Goal: Task Accomplishment & Management: Manage account settings

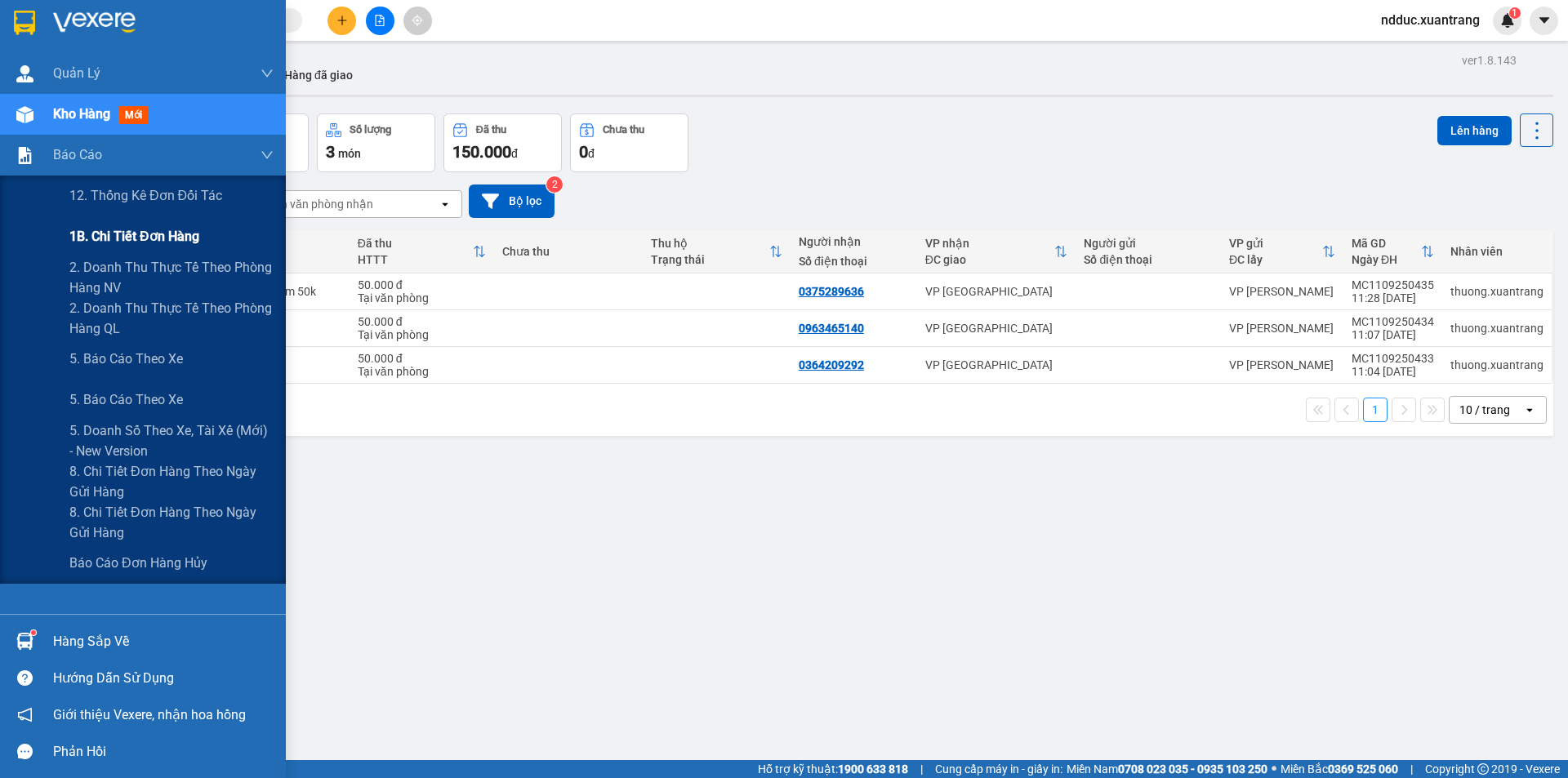
click at [138, 228] on span "1B. Chi tiết đơn hàng" at bounding box center [134, 237] width 130 height 20
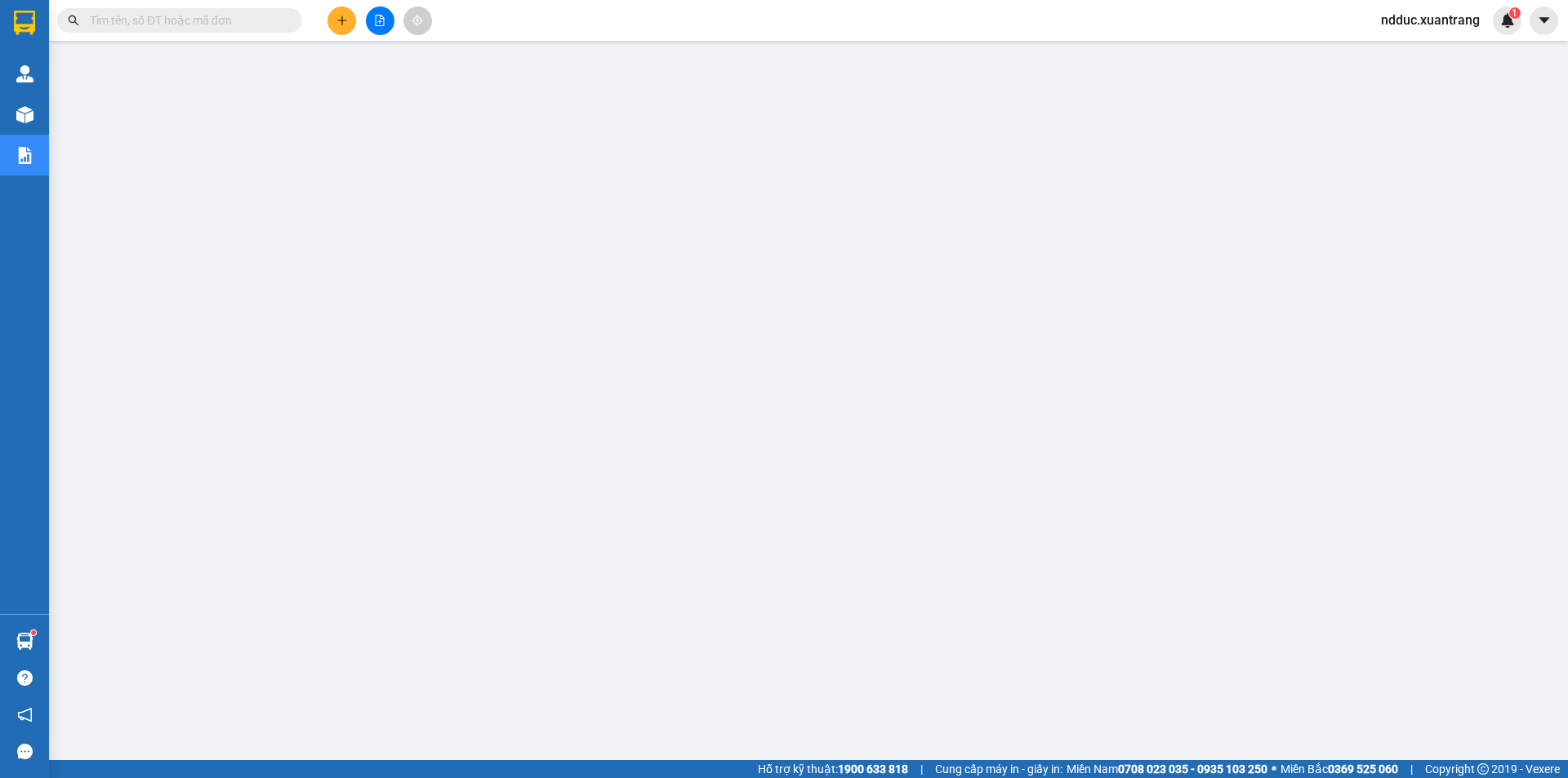
scroll to position [32, 0]
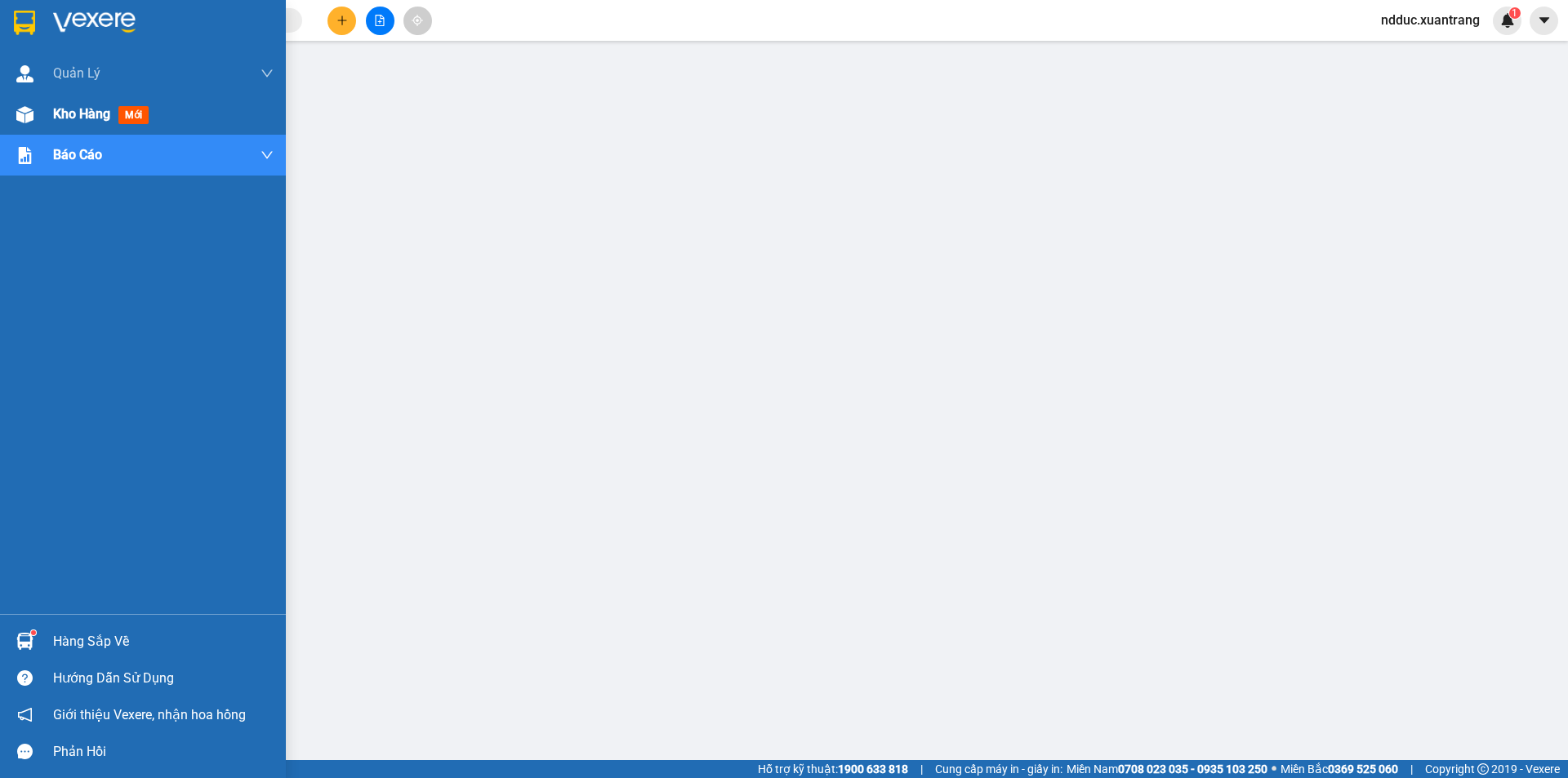
click at [32, 117] on img at bounding box center [24, 115] width 17 height 17
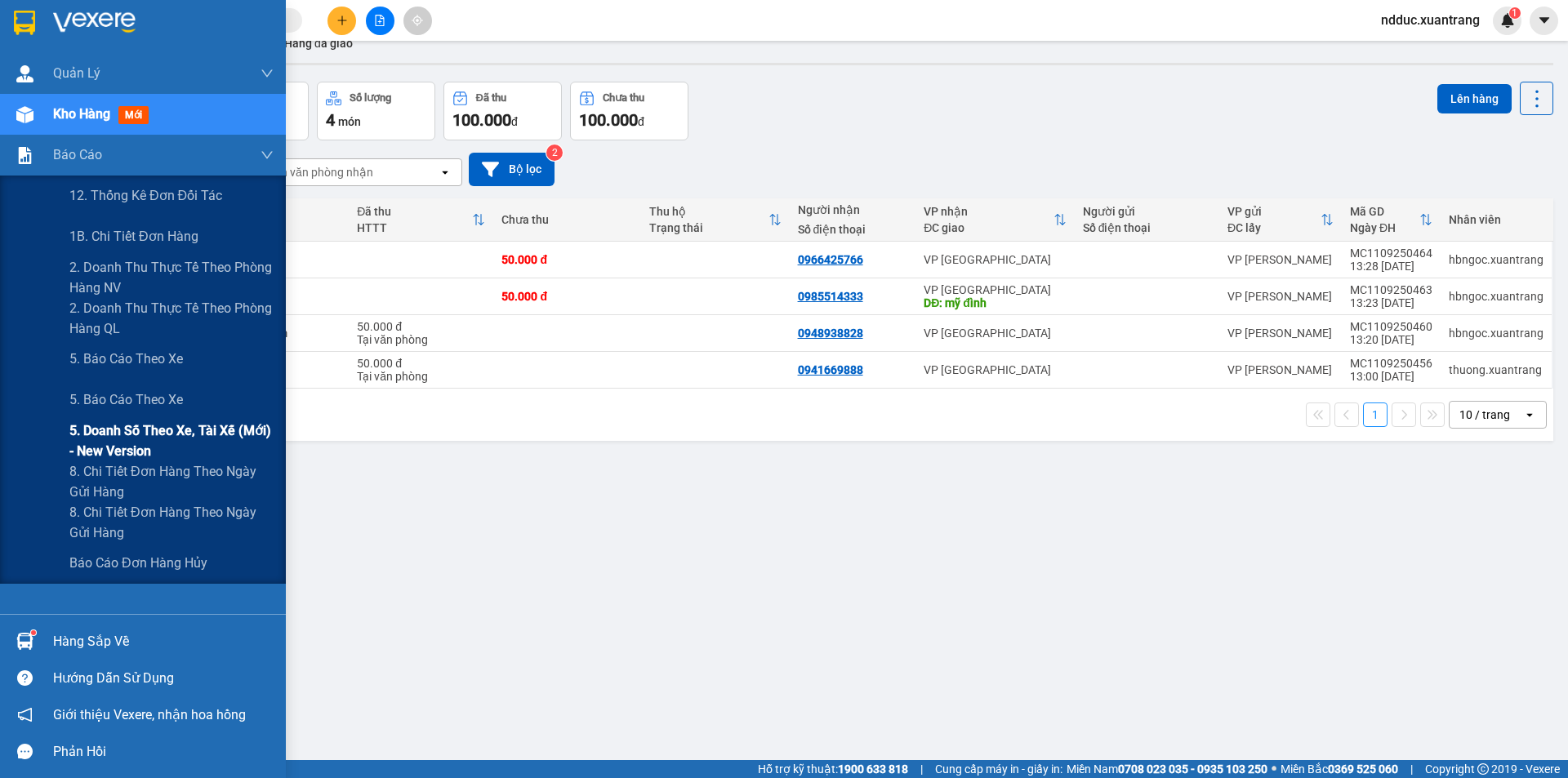
click at [133, 432] on span "5. Doanh số theo xe, tài xế (mới) - New version" at bounding box center [172, 441] width 204 height 41
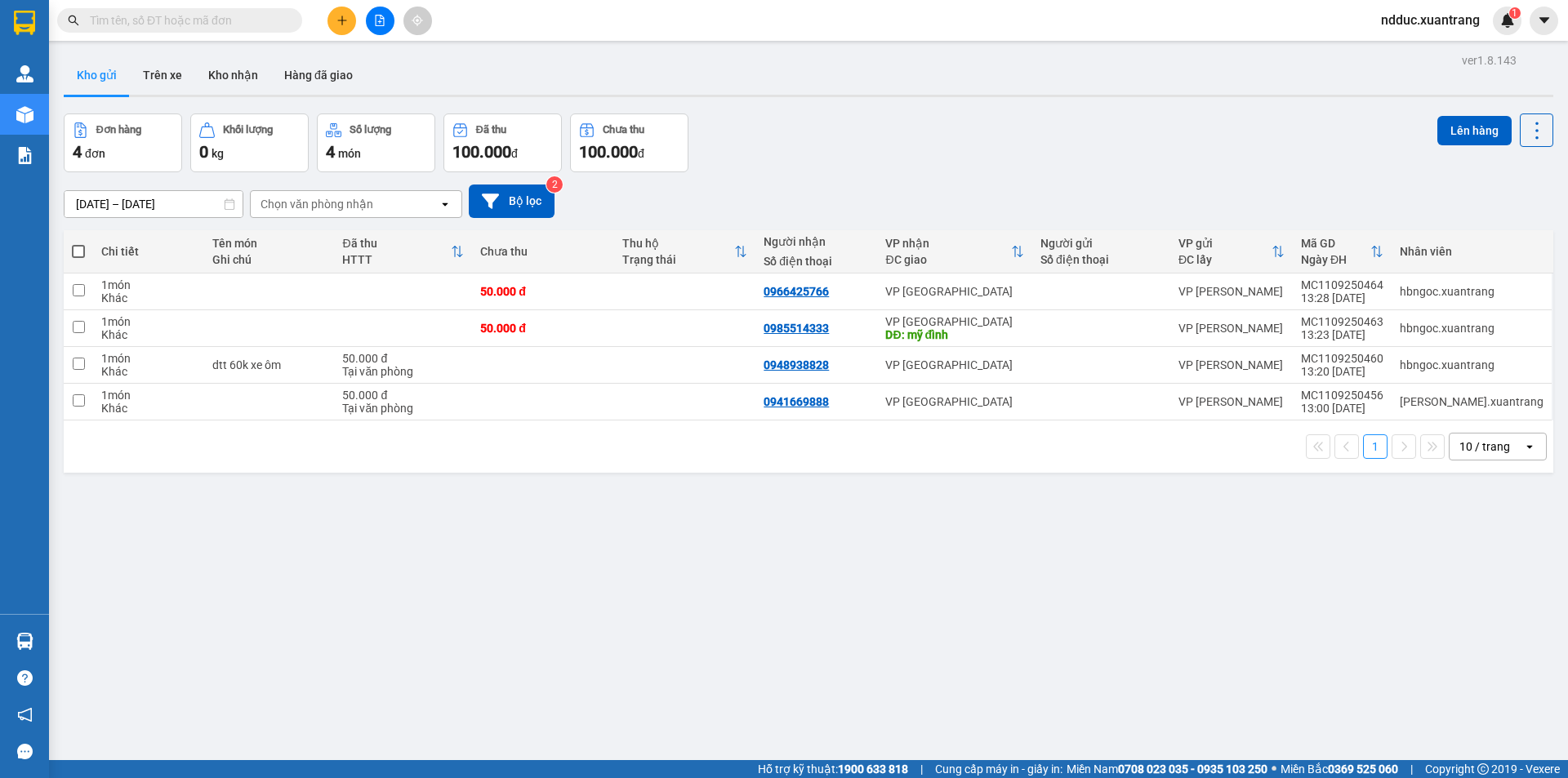
click at [220, 13] on input "text" at bounding box center [186, 20] width 193 height 18
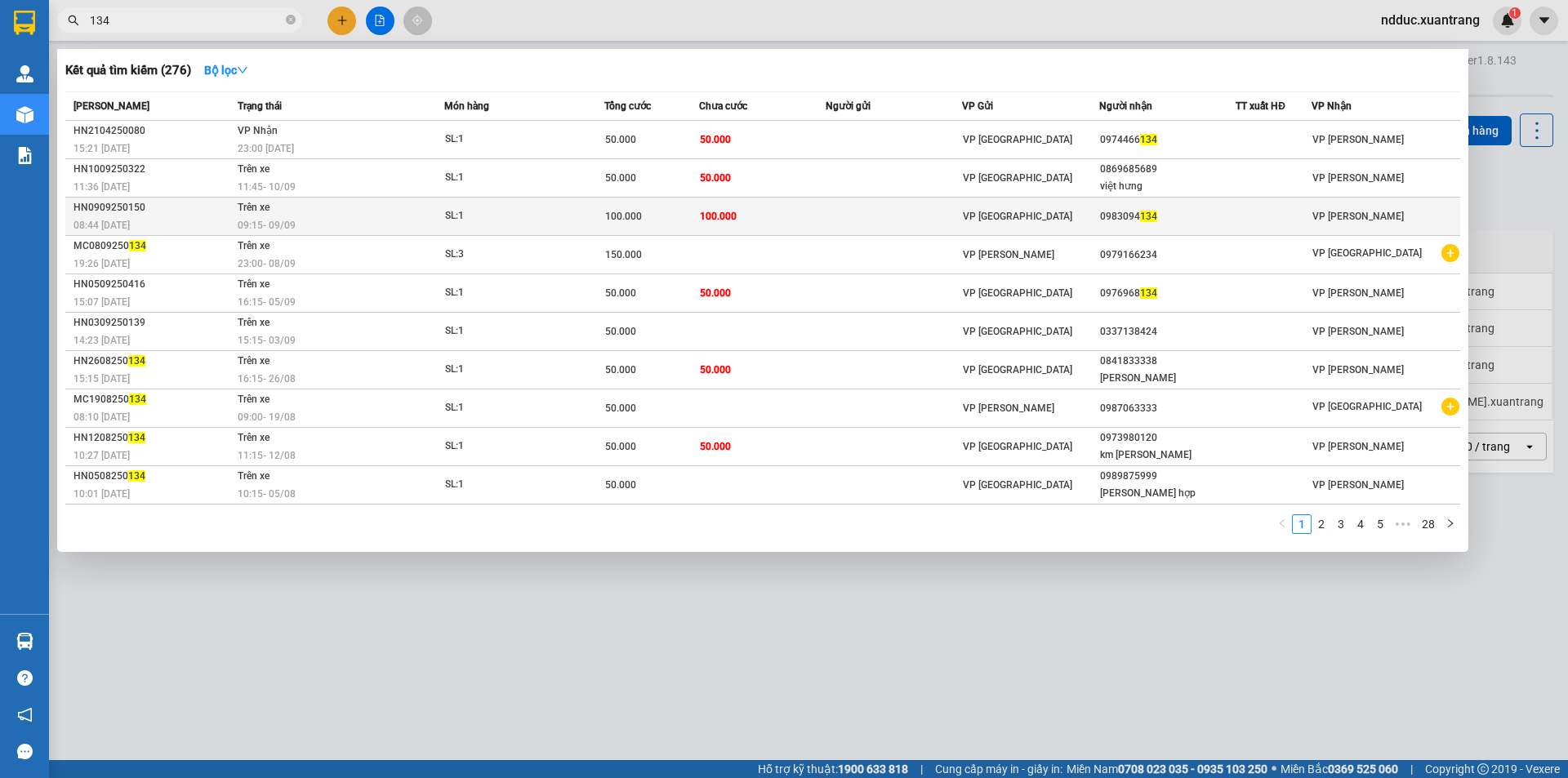
type input "134"
click at [1006, 218] on span "VP [GEOGRAPHIC_DATA]" at bounding box center [1018, 216] width 110 height 12
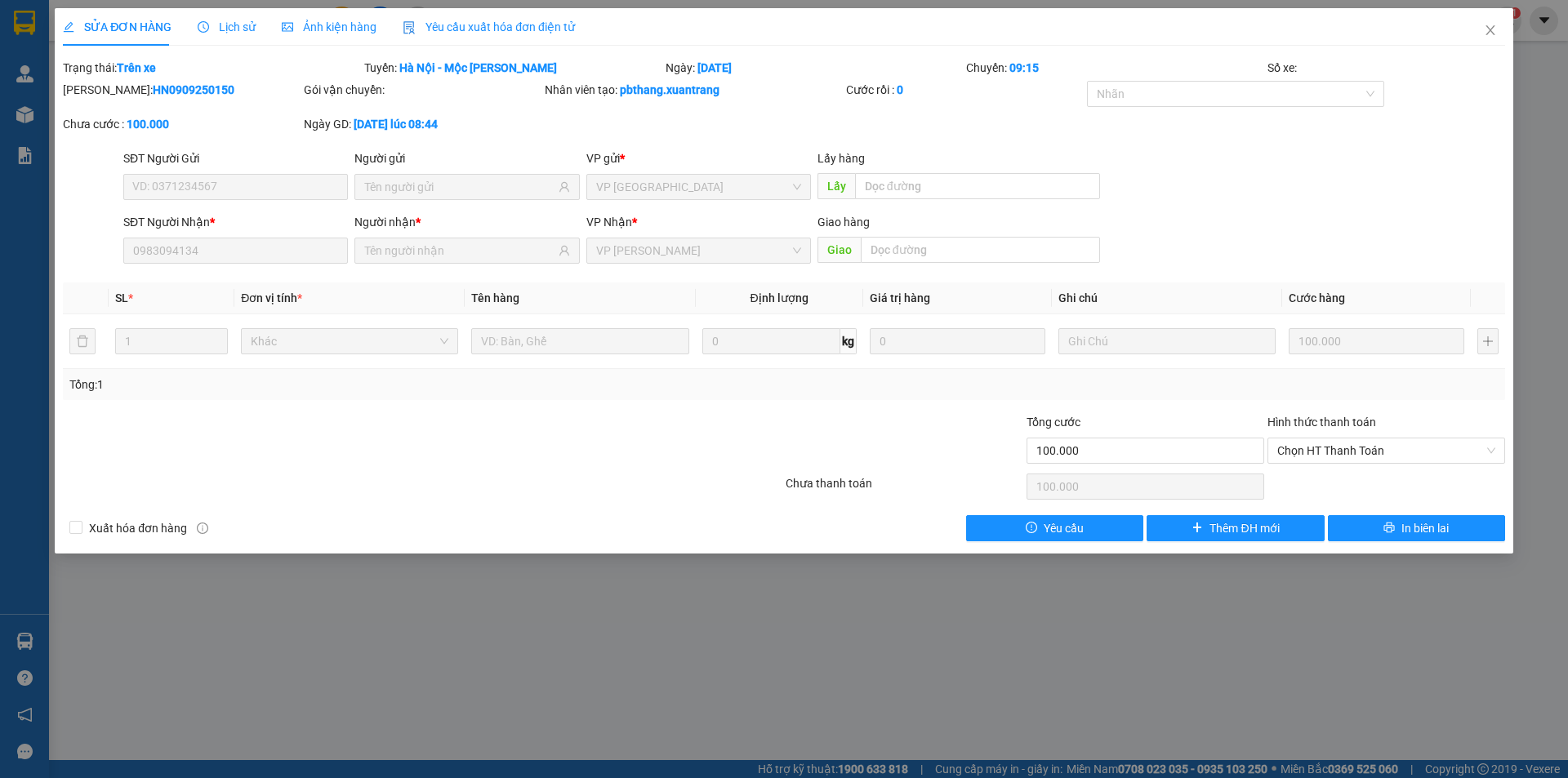
type input "0983094134"
type input "100.000"
click at [221, 20] on span "Lịch sử" at bounding box center [226, 26] width 58 height 13
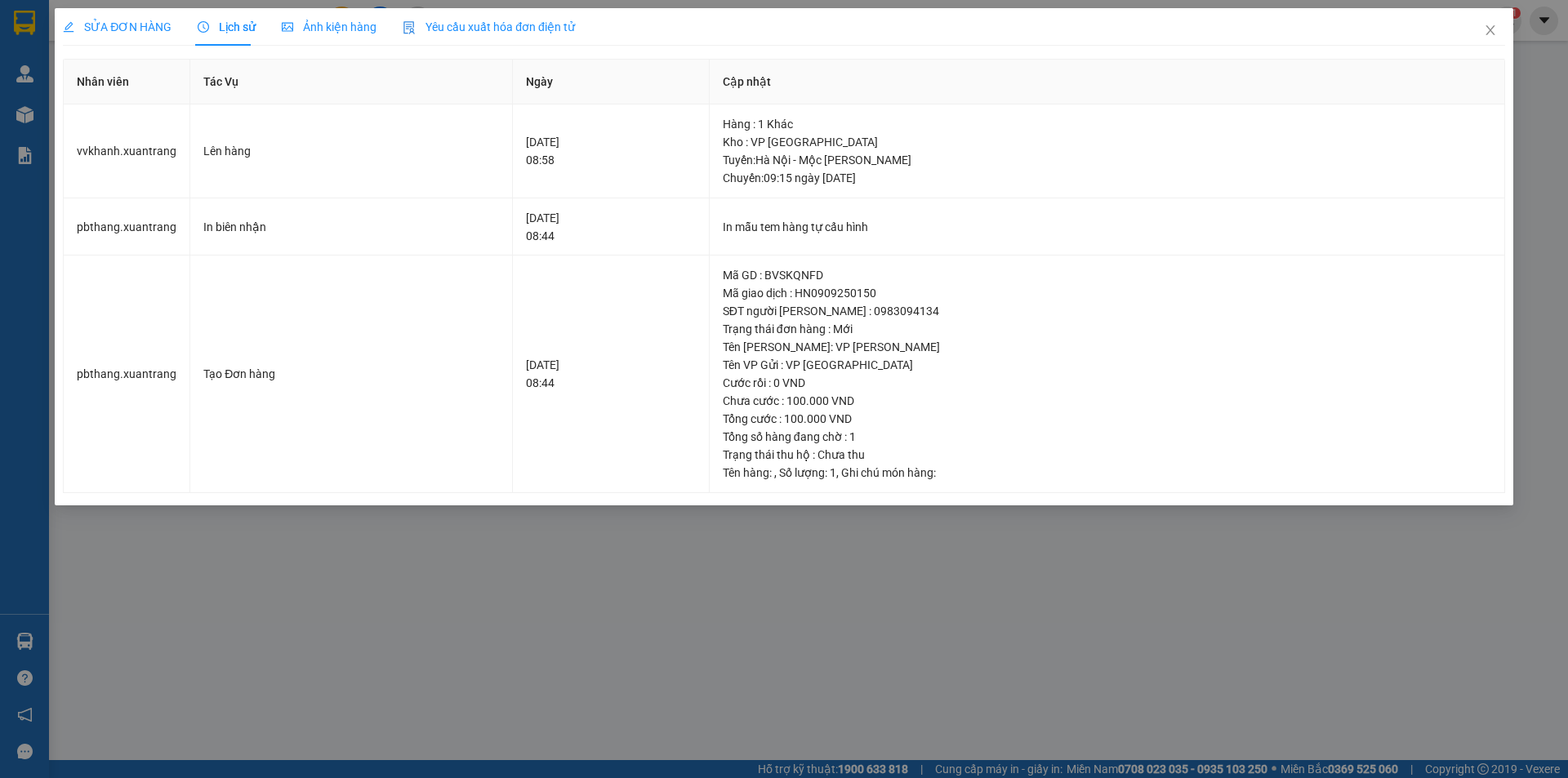
click at [312, 28] on span "Ảnh kiện hàng" at bounding box center [329, 26] width 95 height 13
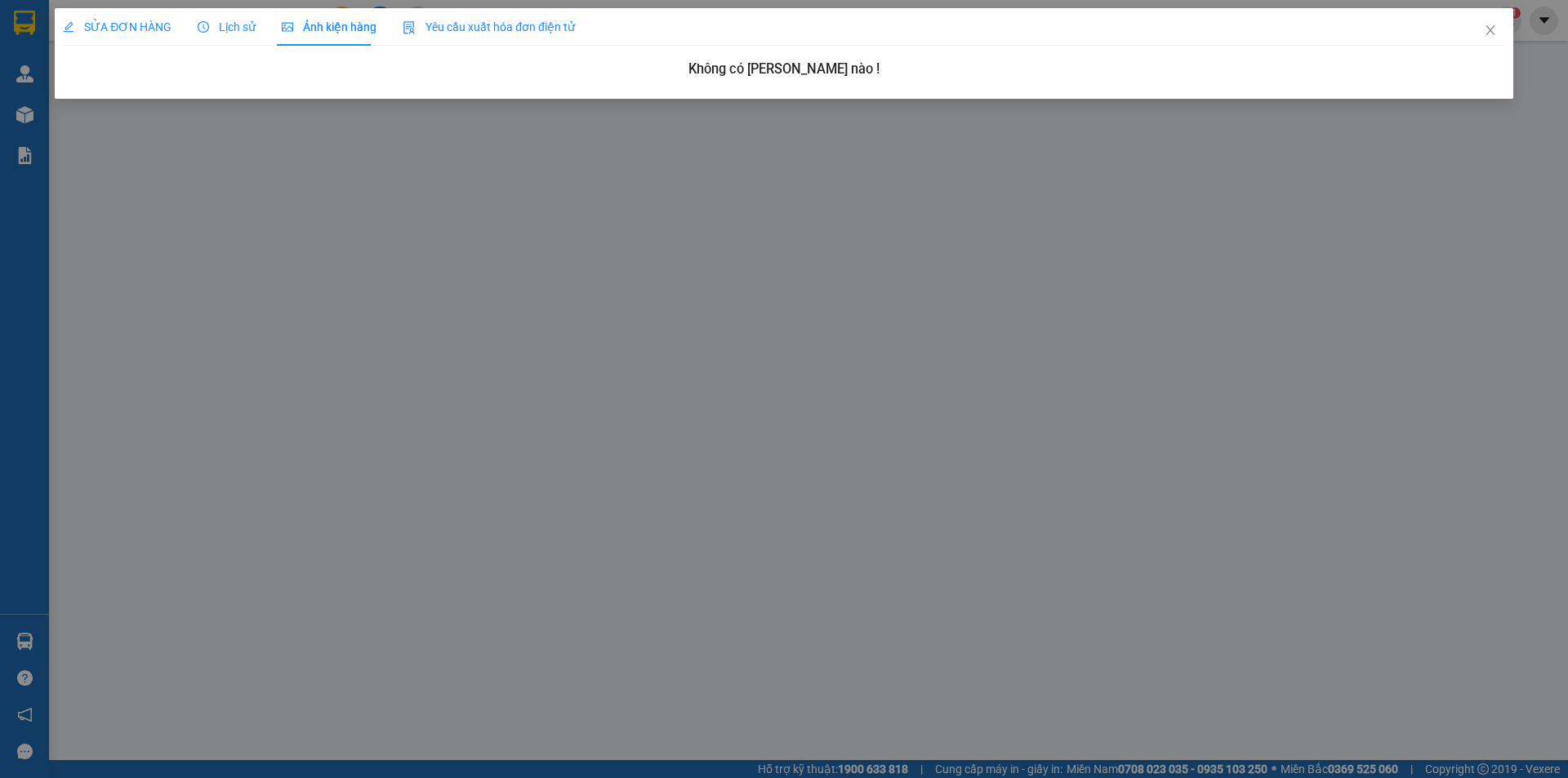
drag, startPoint x: 230, startPoint y: 22, endPoint x: 135, endPoint y: 36, distance: 96.0
click at [228, 22] on span "Lịch sử" at bounding box center [226, 26] width 58 height 13
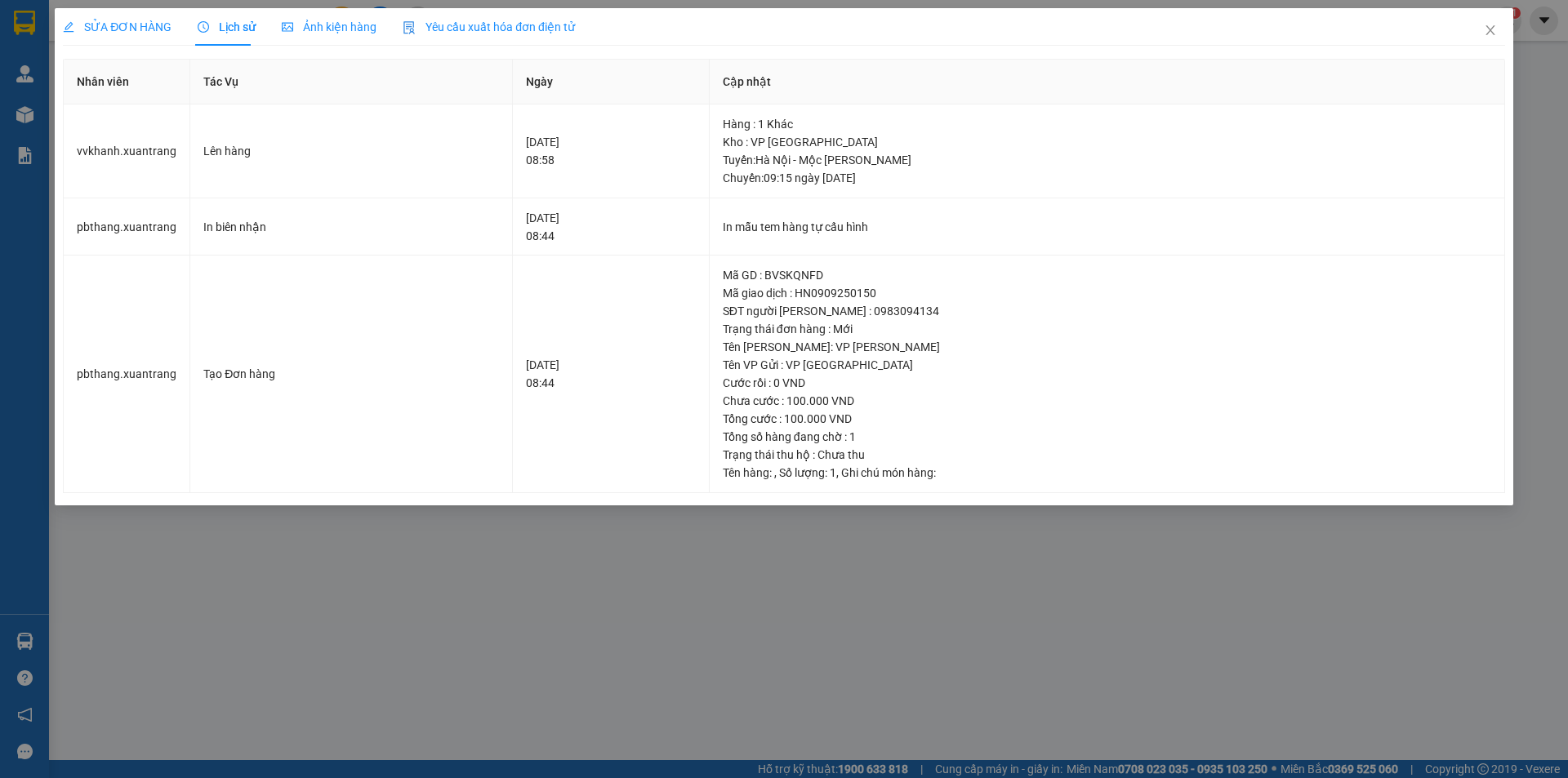
click at [119, 29] on span "SỬA ĐƠN HÀNG" at bounding box center [117, 26] width 109 height 13
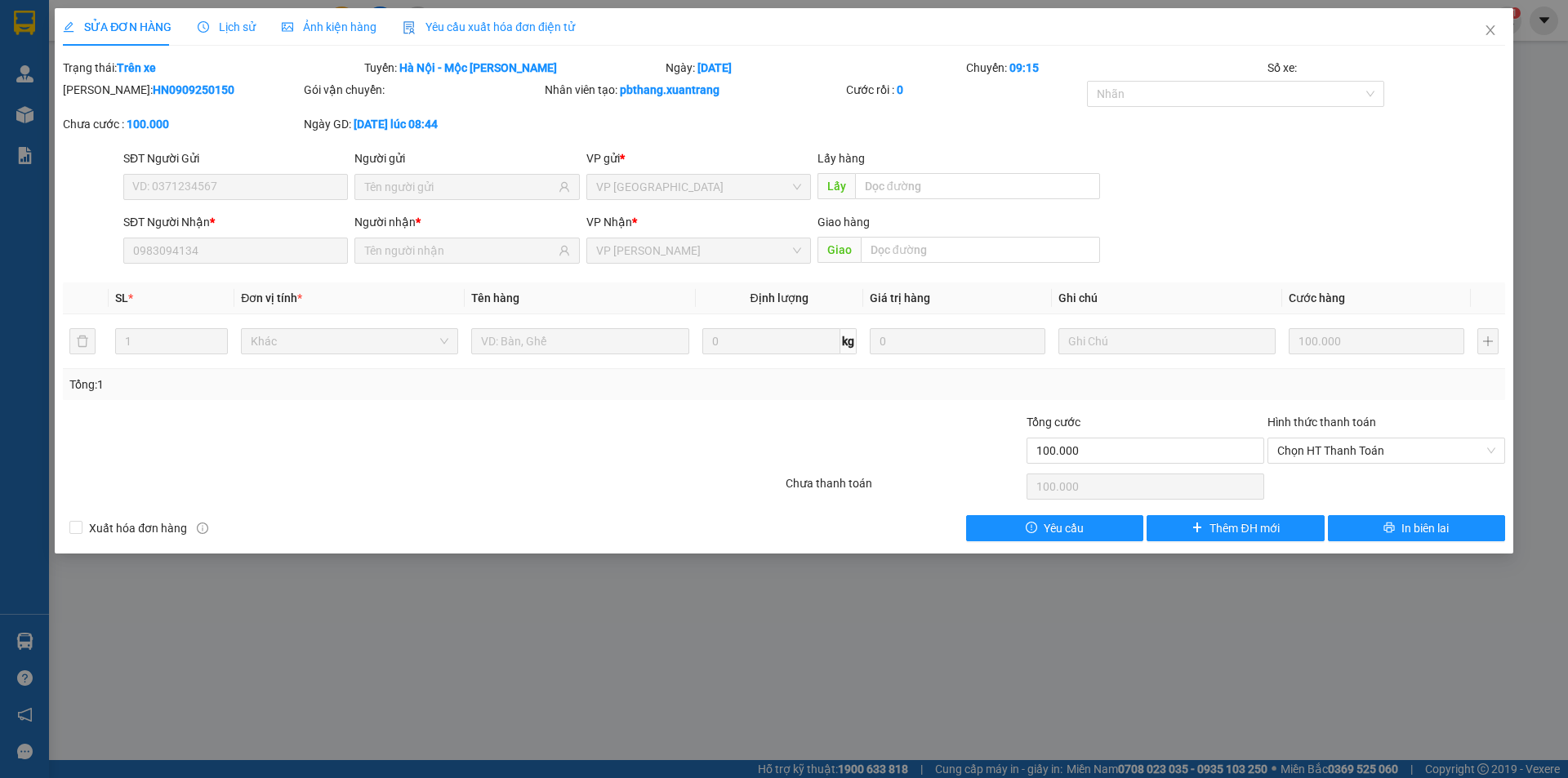
click at [237, 27] on span "Lịch sử" at bounding box center [226, 26] width 58 height 13
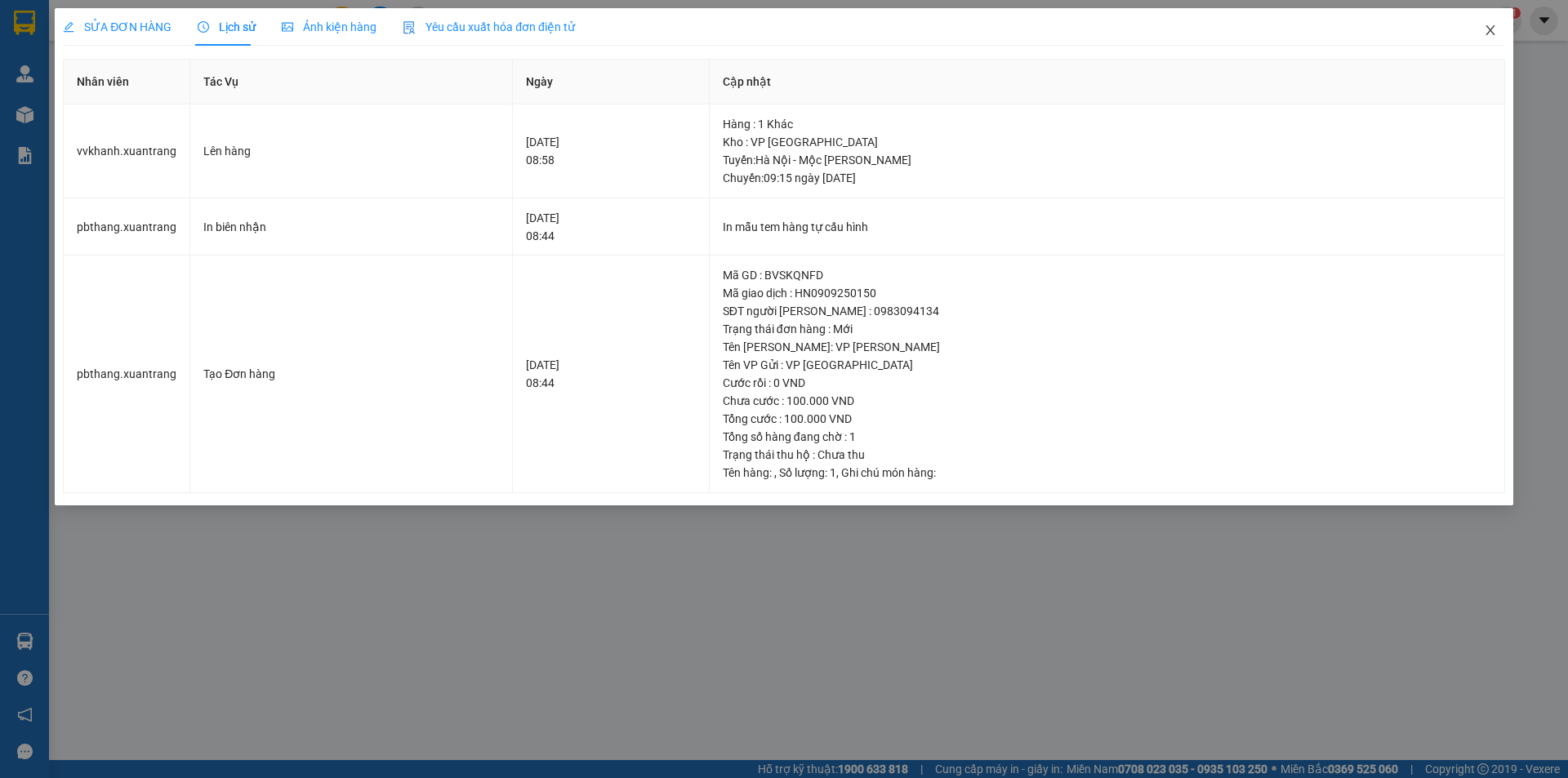
click at [1487, 32] on icon "close" at bounding box center [1490, 30] width 13 height 13
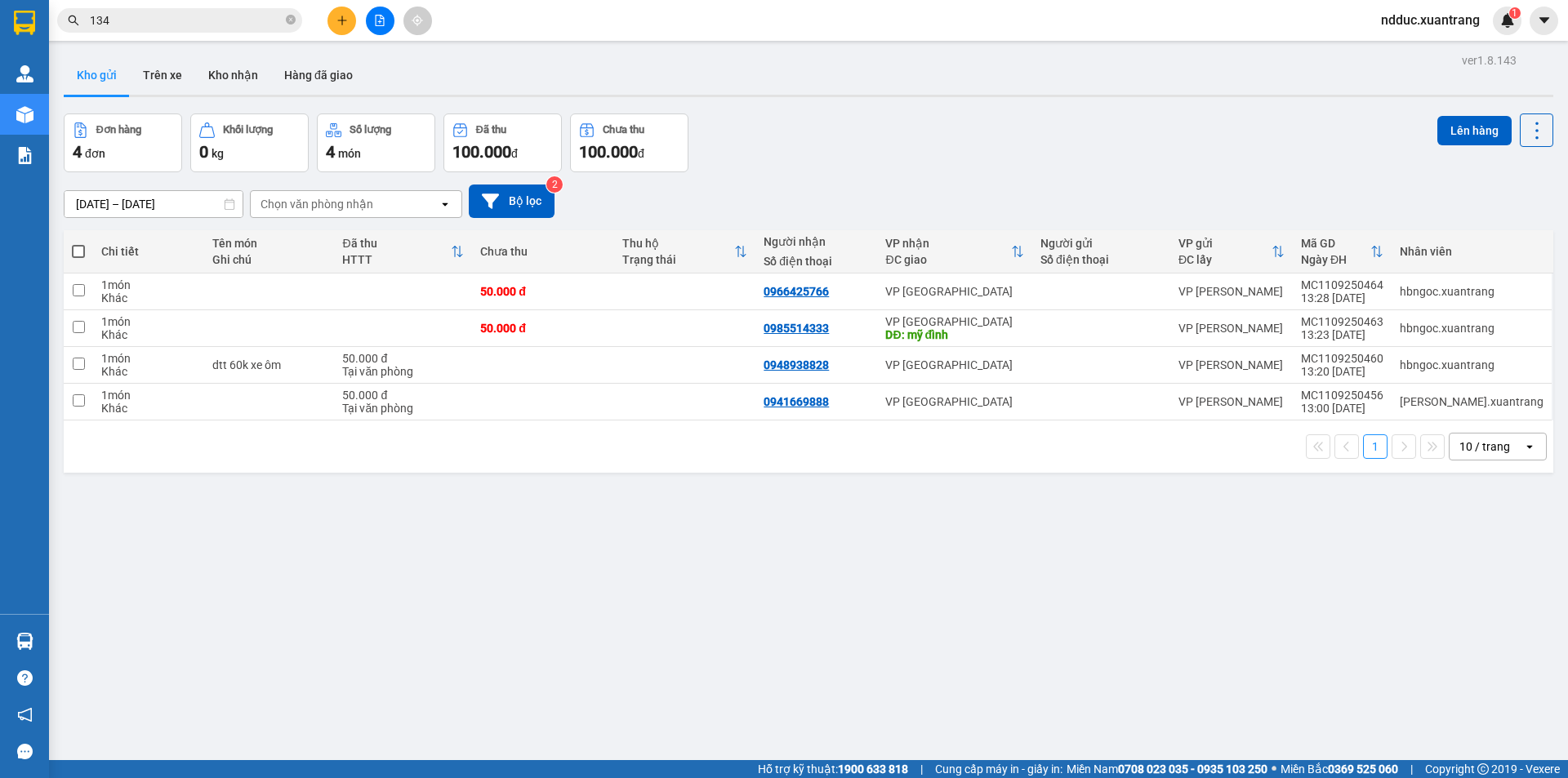
click at [113, 15] on input "134" at bounding box center [186, 20] width 193 height 18
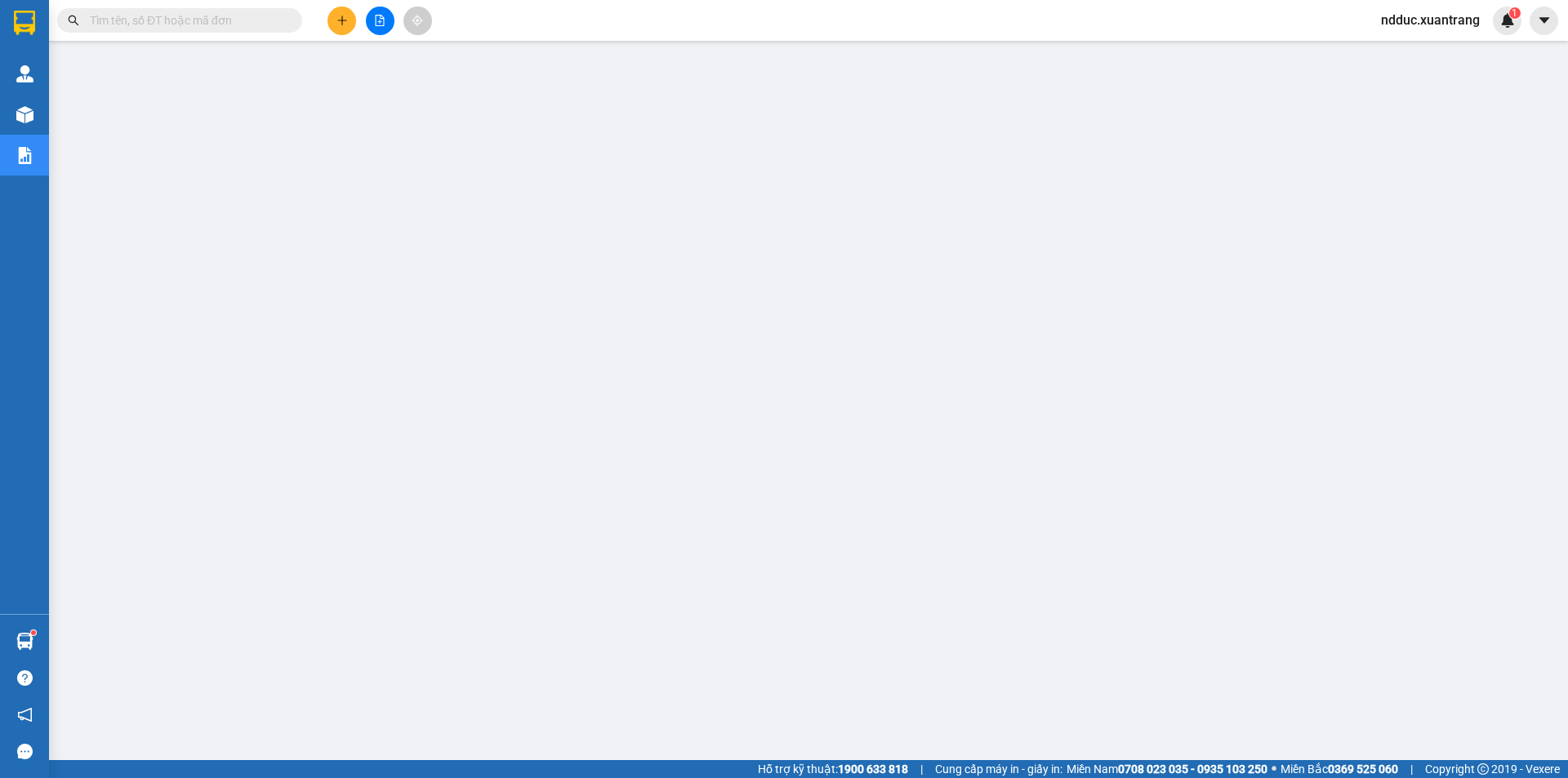
scroll to position [32, 0]
